Goal: Check status: Check status

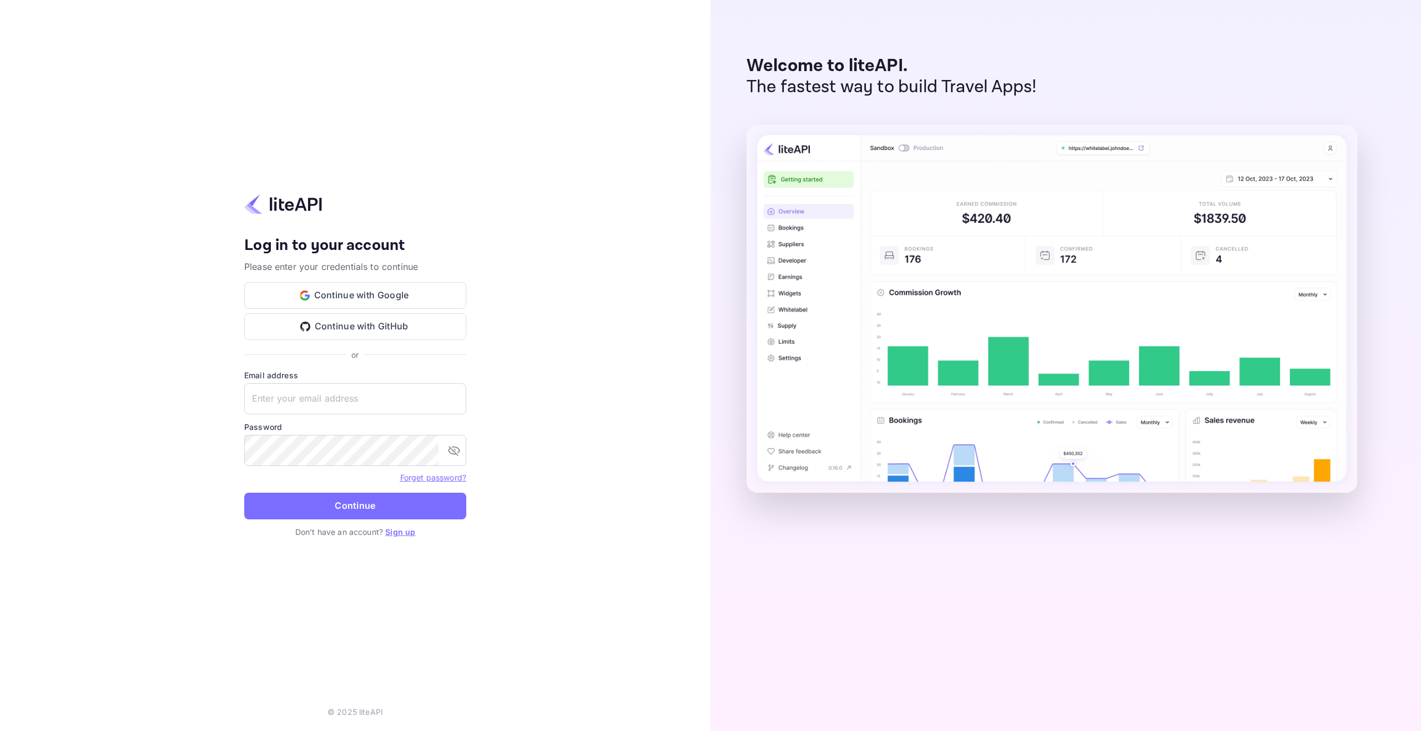
type input "adminpassword_support@yandex-team.ru"
click at [399, 508] on button "Continue" at bounding box center [355, 505] width 222 height 27
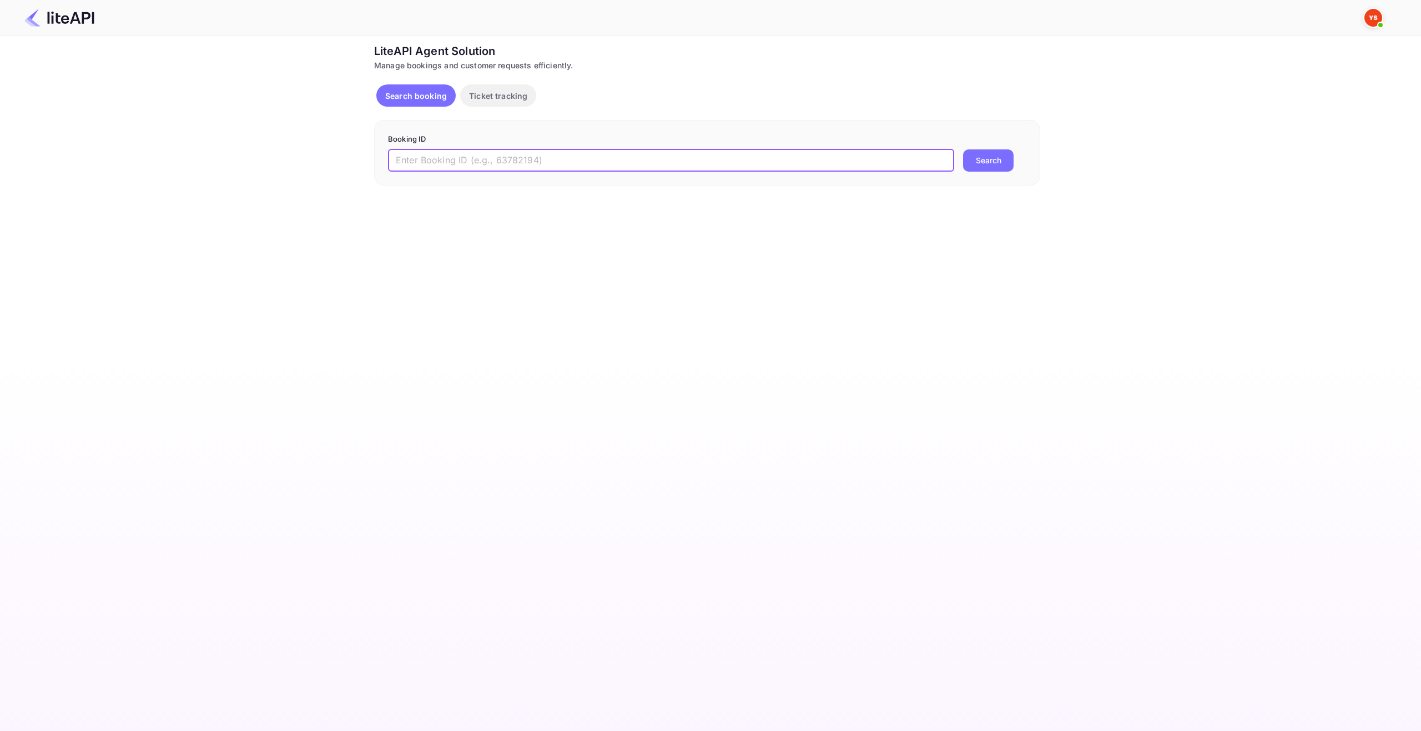
click at [538, 162] on input "text" at bounding box center [671, 160] width 566 height 22
paste input "7908731"
type input "7908731"
click at [971, 154] on button "Search" at bounding box center [988, 160] width 51 height 22
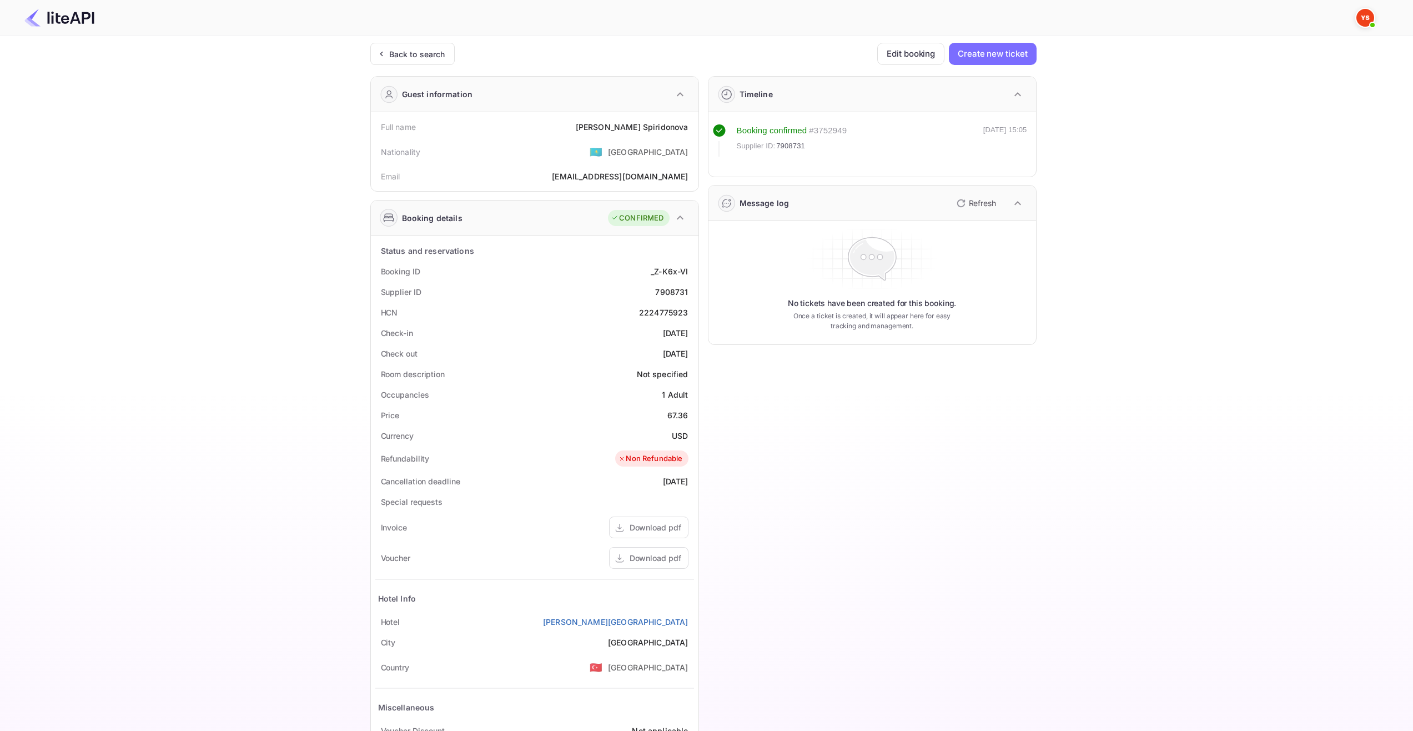
click at [148, 219] on div "Ticket Affiliate URL [URL][DOMAIN_NAME] Business partner name Nuitee Travel Cus…" at bounding box center [702, 419] width 1379 height 752
drag, startPoint x: 625, startPoint y: 127, endPoint x: 693, endPoint y: 128, distance: 67.7
click at [693, 128] on div "Full name [PERSON_NAME]" at bounding box center [534, 127] width 319 height 21
copy div "[PERSON_NAME]"
drag, startPoint x: 640, startPoint y: 336, endPoint x: 692, endPoint y: 336, distance: 52.7
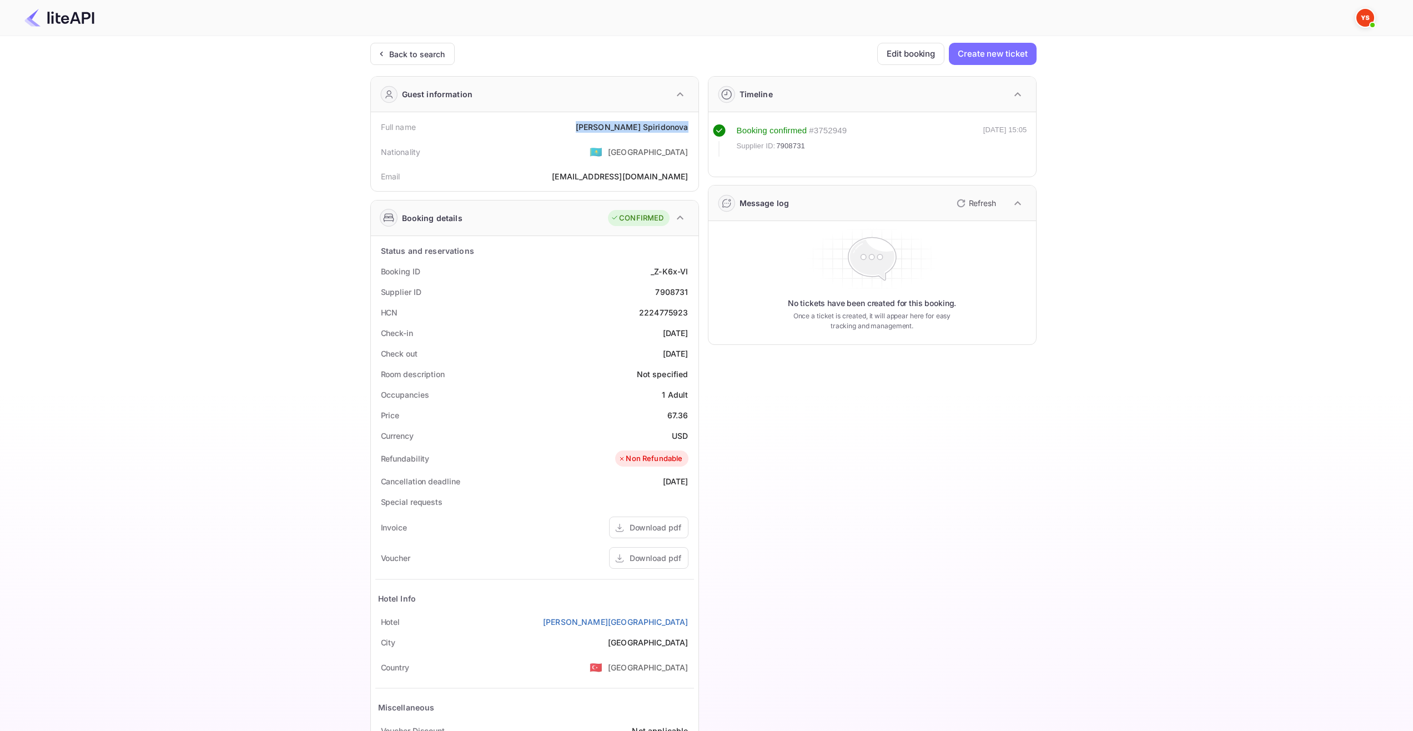
click at [692, 336] on div "Check-in [DATE]" at bounding box center [534, 333] width 319 height 21
copy div "[DATE]"
drag, startPoint x: 640, startPoint y: 353, endPoint x: 689, endPoint y: 354, distance: 48.9
click at [689, 354] on div "Check out [DATE]" at bounding box center [534, 353] width 319 height 21
copy div "[DATE]"
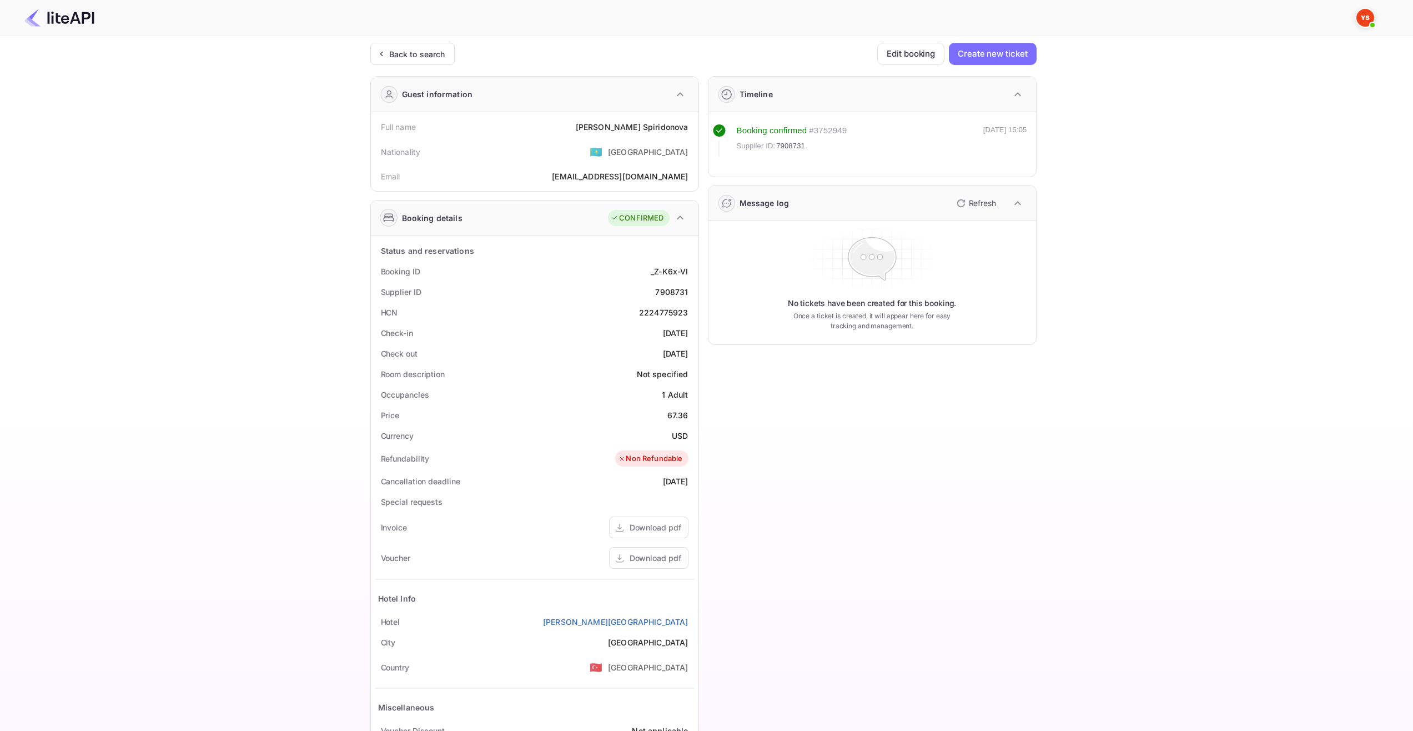
click at [996, 445] on div "Timeline Booking confirmed # 3752949 Supplier ID: 7908731 [DATE] 15:05 Message …" at bounding box center [868, 430] width 338 height 727
drag, startPoint x: 392, startPoint y: 311, endPoint x: 540, endPoint y: 316, distance: 147.8
click at [540, 316] on div "HCN 2224775923" at bounding box center [534, 312] width 319 height 21
click at [545, 318] on div "HCN 2224775923" at bounding box center [534, 312] width 319 height 21
